Goal: Navigation & Orientation: Find specific page/section

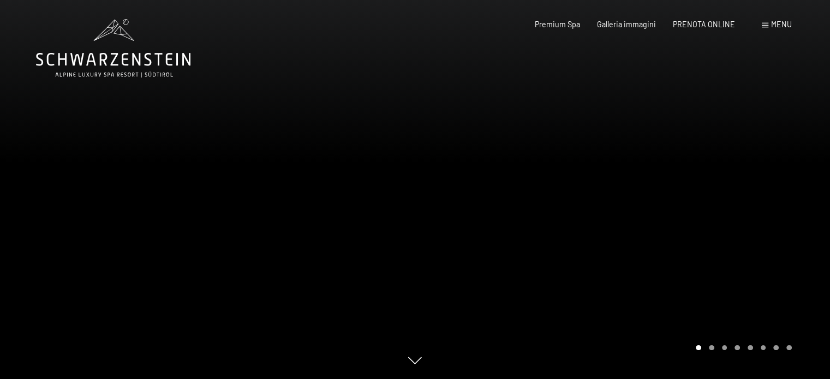
click at [535, 220] on div at bounding box center [622, 189] width 415 height 379
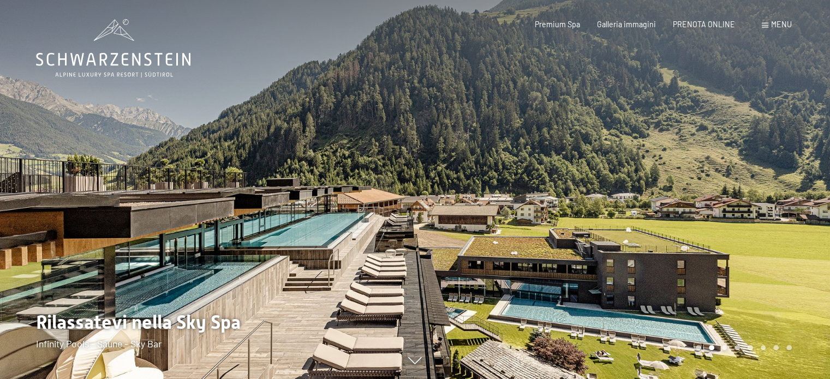
click at [535, 219] on div at bounding box center [622, 189] width 415 height 379
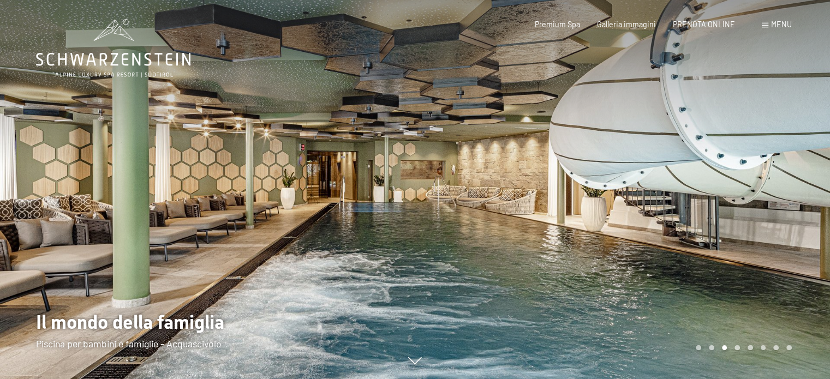
click at [574, 206] on div at bounding box center [622, 189] width 415 height 379
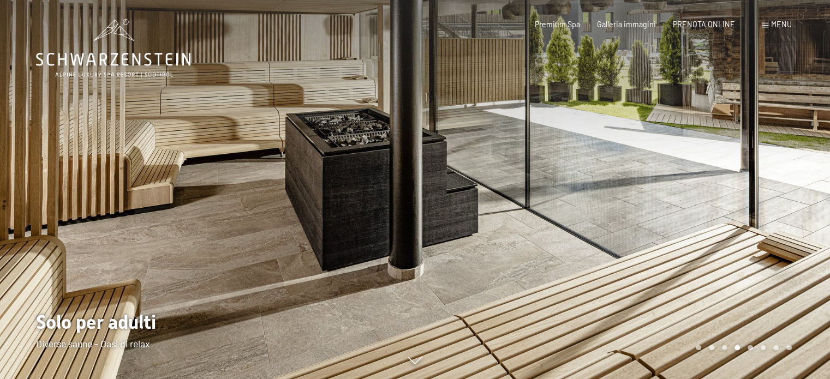
click at [574, 206] on div at bounding box center [622, 189] width 415 height 379
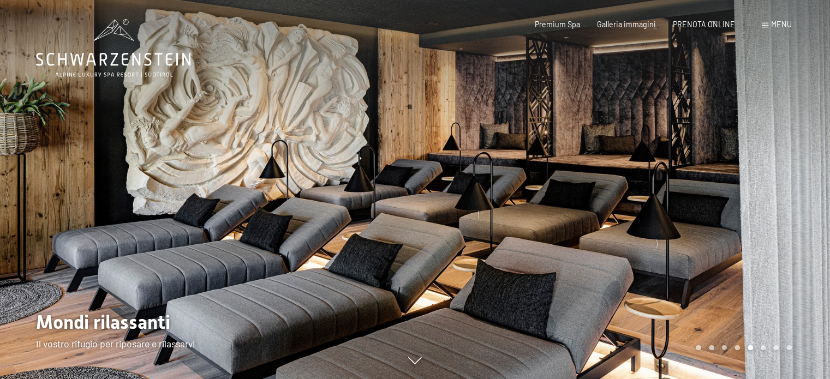
click at [574, 206] on div at bounding box center [622, 189] width 415 height 379
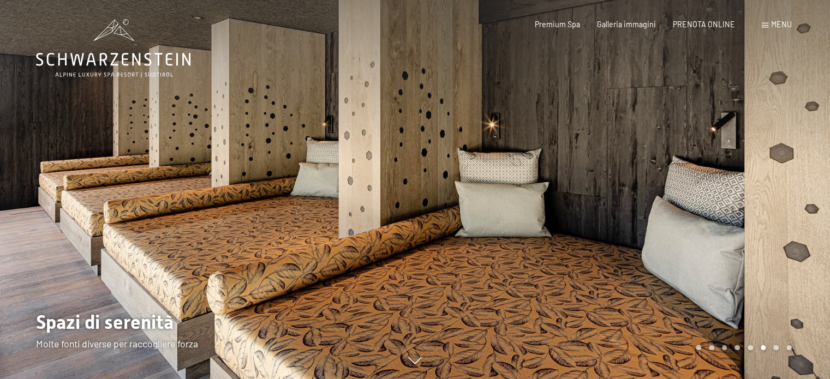
click at [574, 206] on div at bounding box center [622, 189] width 415 height 379
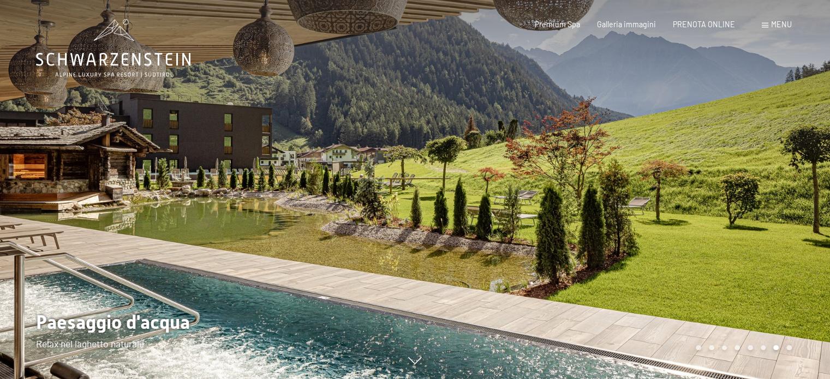
click at [574, 206] on div at bounding box center [622, 189] width 415 height 379
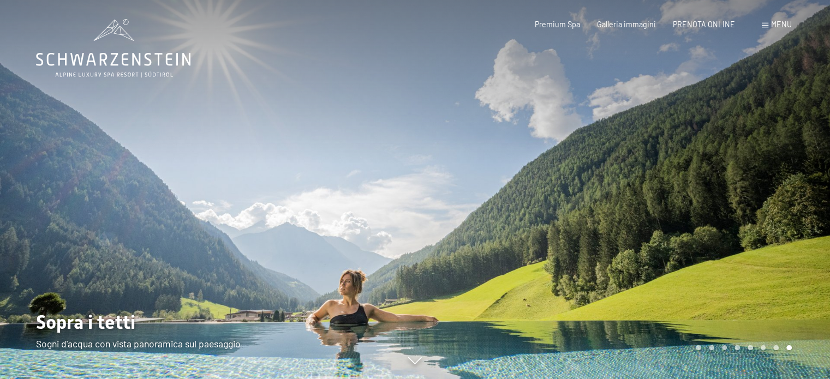
click at [574, 206] on div at bounding box center [622, 189] width 415 height 379
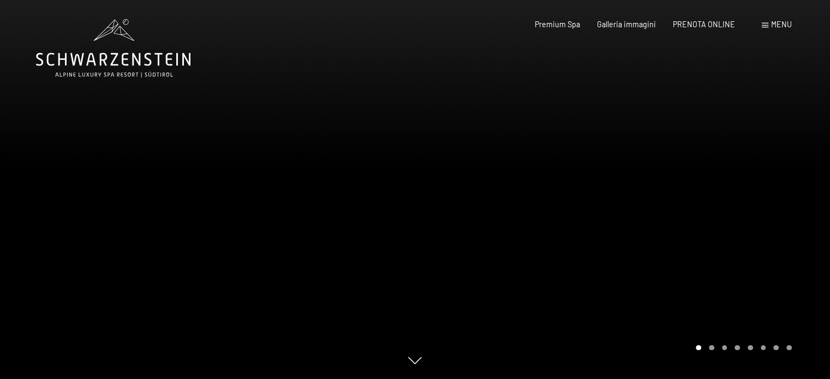
click at [576, 205] on div at bounding box center [622, 189] width 415 height 379
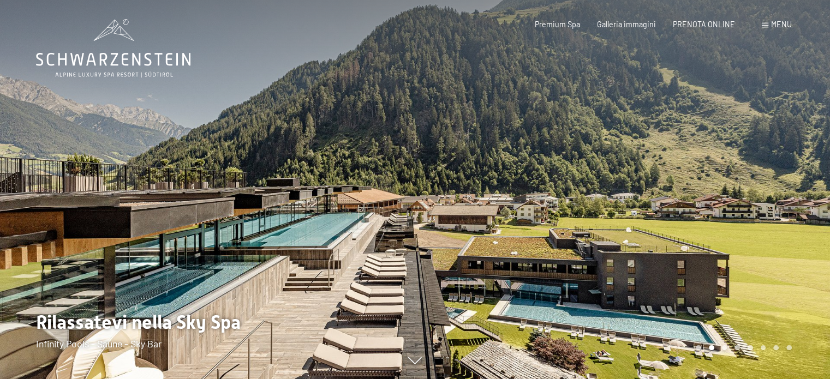
click at [580, 200] on div at bounding box center [622, 189] width 415 height 379
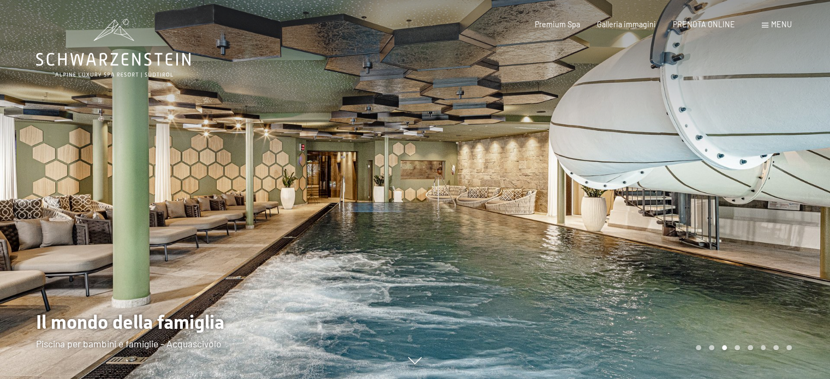
click at [580, 200] on div at bounding box center [622, 189] width 415 height 379
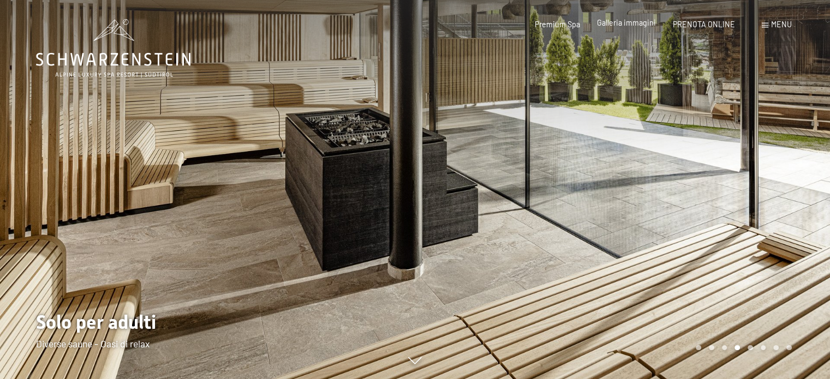
click at [625, 25] on span "Galleria immagini" at bounding box center [626, 22] width 59 height 9
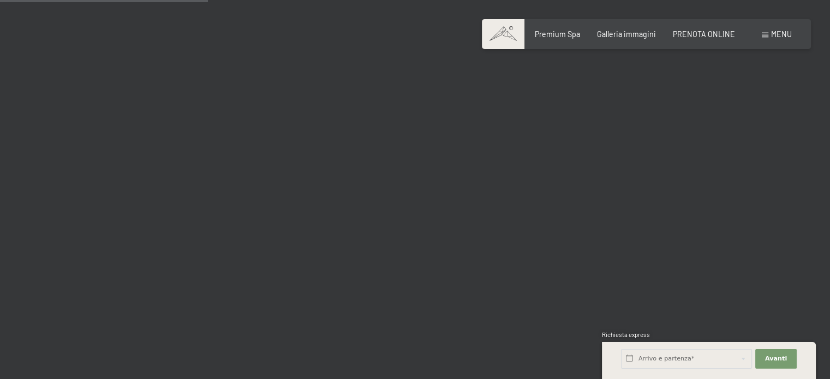
scroll to position [2891, 0]
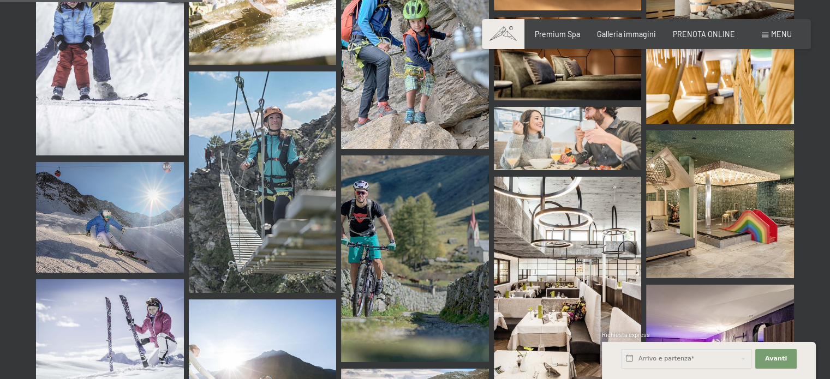
click at [754, 183] on img at bounding box center [720, 204] width 148 height 148
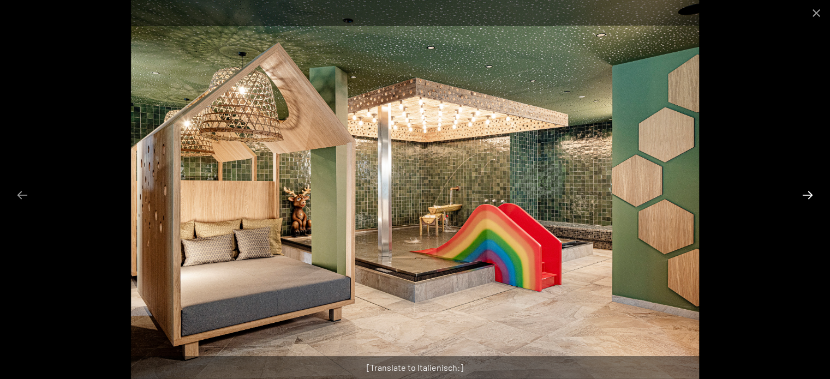
click at [816, 190] on button "Next slide" at bounding box center [807, 194] width 23 height 21
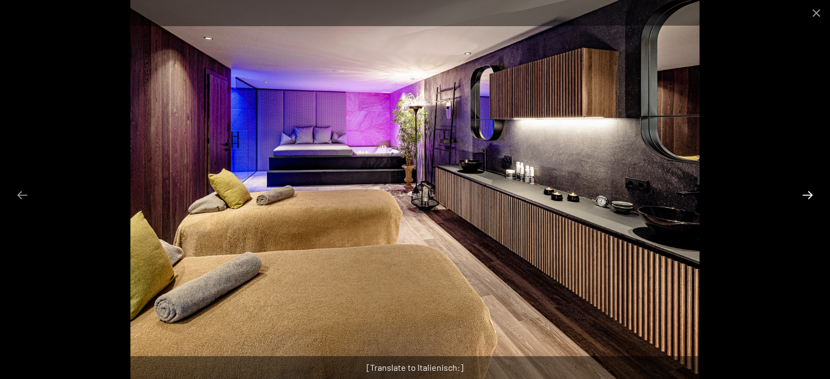
click at [807, 200] on button "Next slide" at bounding box center [807, 194] width 23 height 21
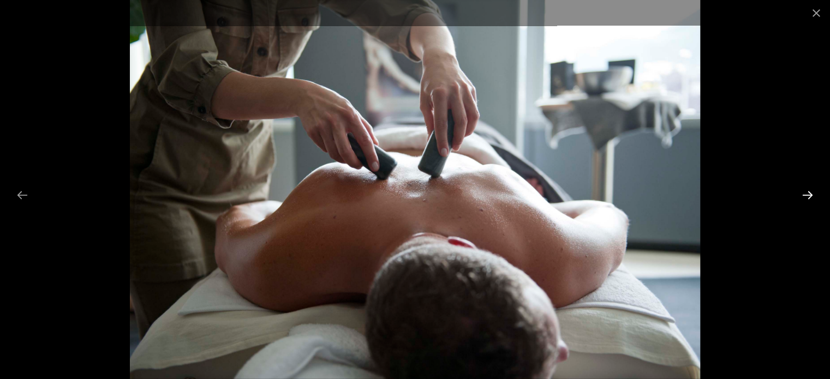
click at [807, 200] on button "Next slide" at bounding box center [807, 194] width 23 height 21
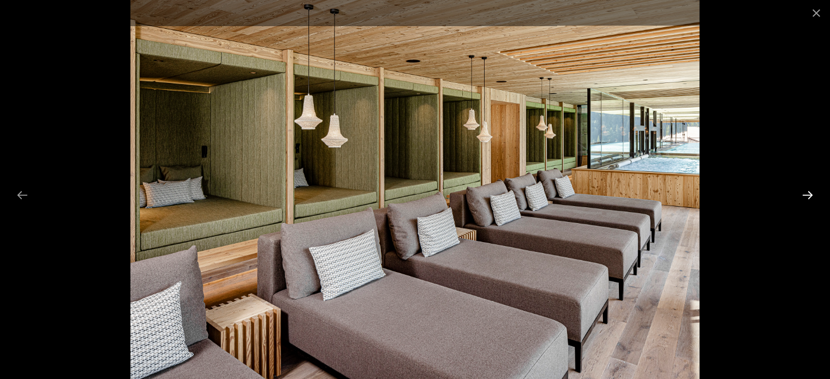
click at [807, 194] on button "Next slide" at bounding box center [807, 194] width 23 height 21
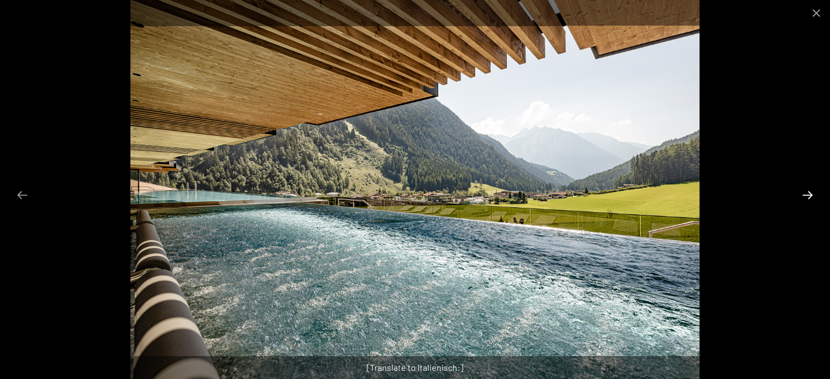
click at [807, 194] on button "Next slide" at bounding box center [807, 194] width 23 height 21
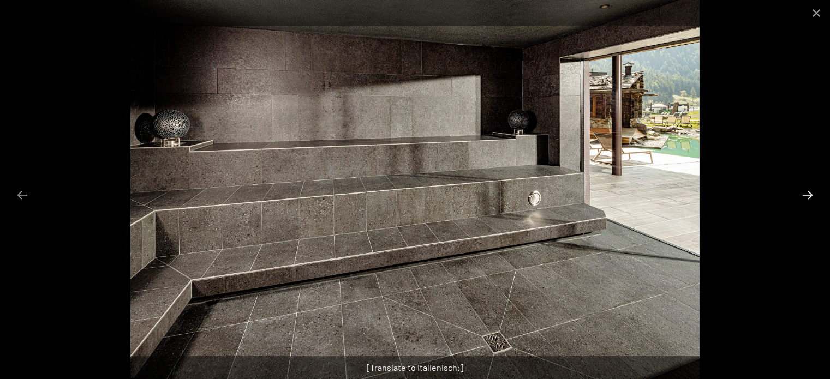
click at [807, 194] on button "Next slide" at bounding box center [807, 194] width 23 height 21
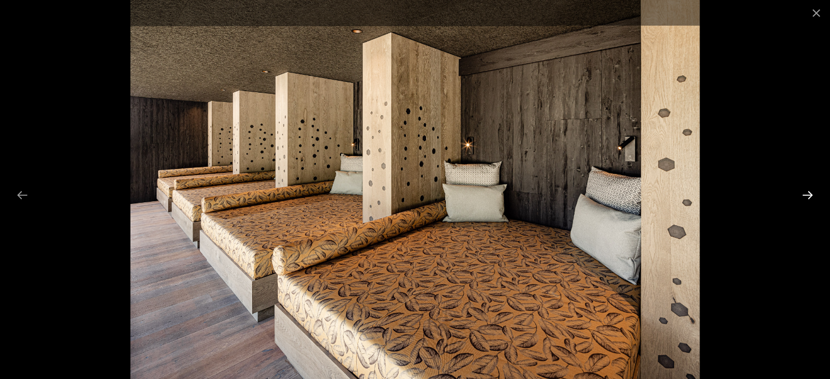
click at [807, 194] on button "Next slide" at bounding box center [807, 194] width 23 height 21
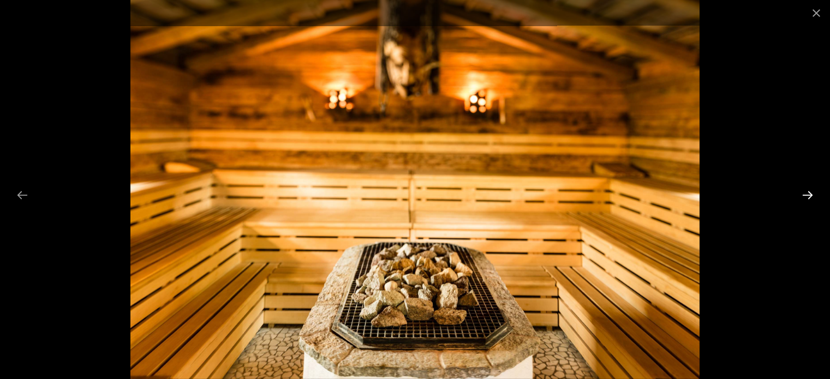
click at [807, 194] on button "Next slide" at bounding box center [807, 194] width 23 height 21
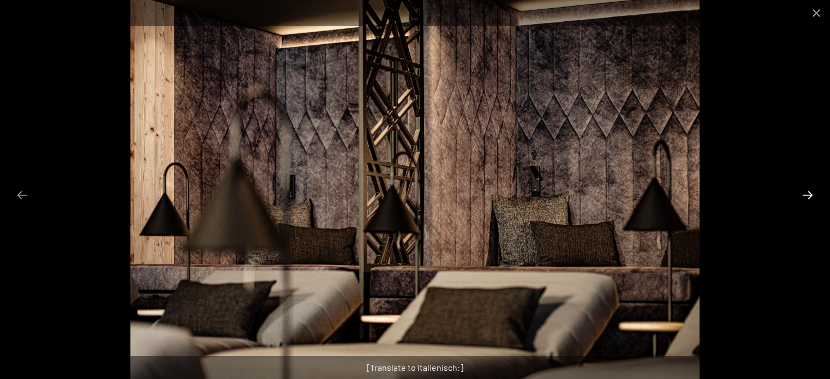
click at [807, 194] on button "Next slide" at bounding box center [807, 194] width 23 height 21
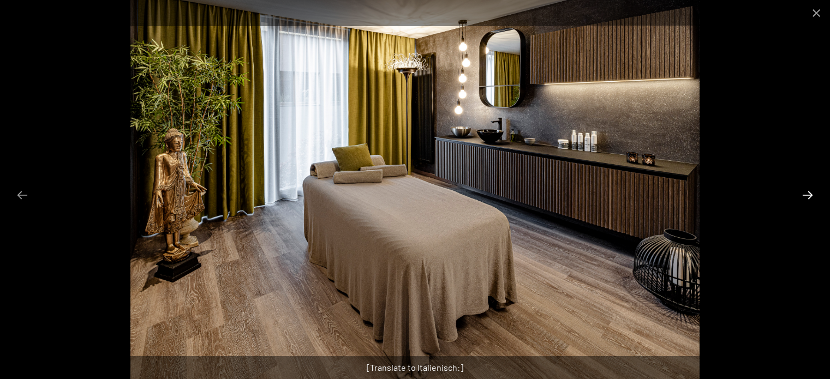
click at [807, 194] on button "Next slide" at bounding box center [807, 194] width 23 height 21
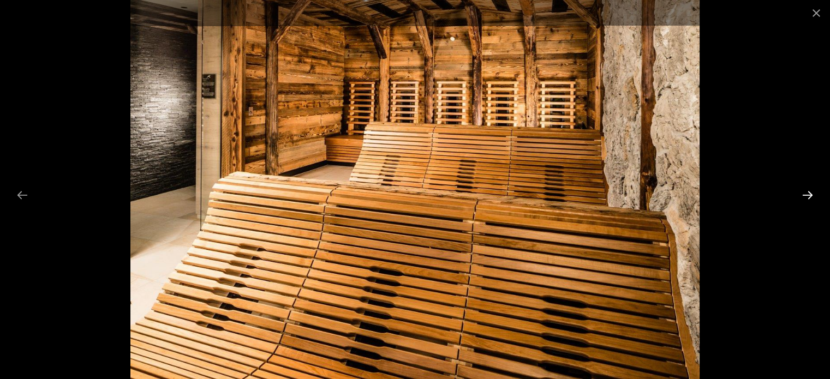
click at [807, 194] on button "Next slide" at bounding box center [807, 194] width 23 height 21
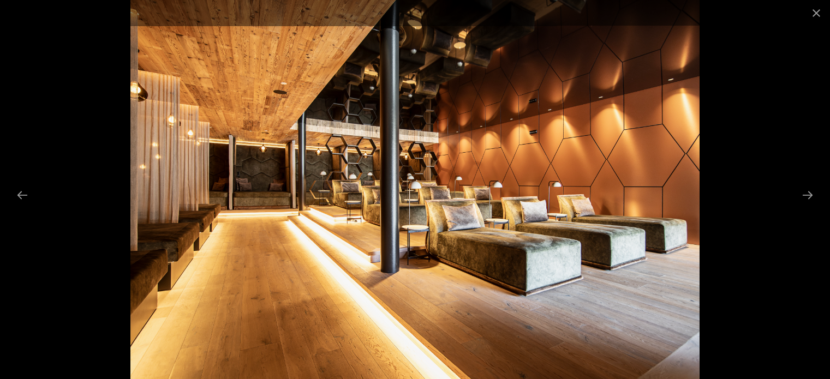
click at [809, 179] on div at bounding box center [415, 189] width 830 height 379
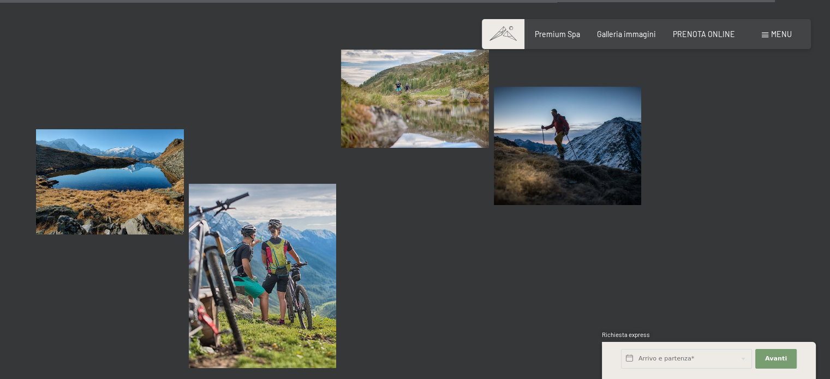
scroll to position [11182, 0]
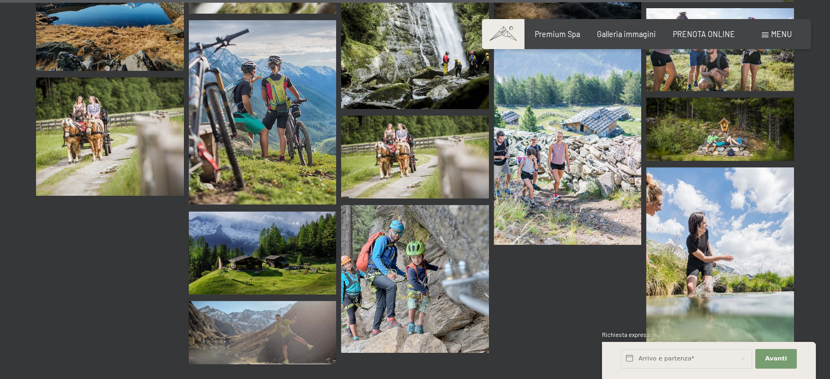
click at [779, 34] on span "Menu" at bounding box center [781, 33] width 21 height 9
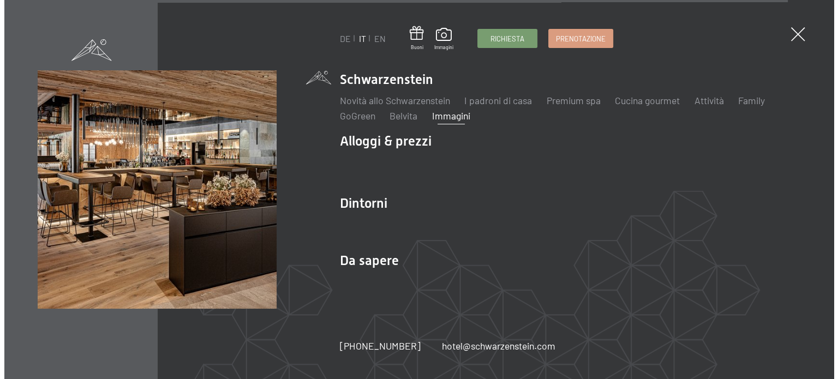
scroll to position [11297, 0]
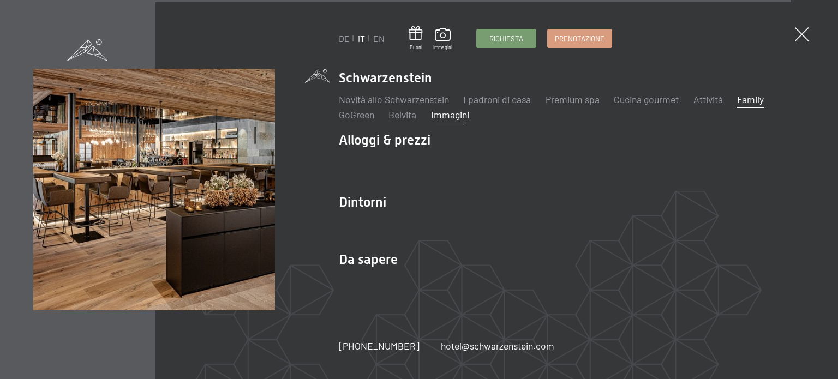
click at [747, 104] on link "Family" at bounding box center [750, 99] width 27 height 12
